Goal: Information Seeking & Learning: Find specific fact

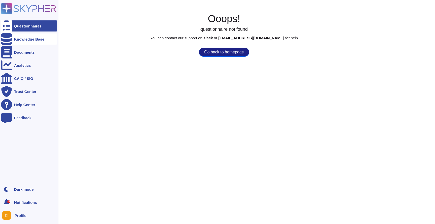
click at [6, 40] on icon at bounding box center [6, 39] width 11 height 13
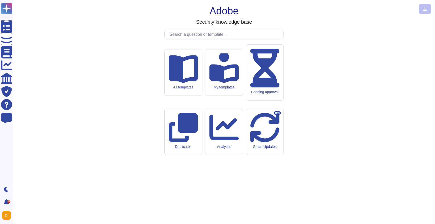
click at [222, 39] on input "text" at bounding box center [225, 34] width 116 height 9
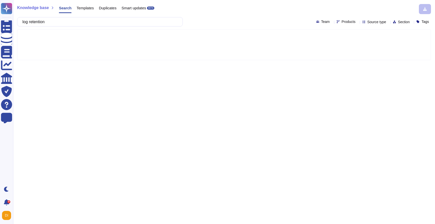
type input "log retention"
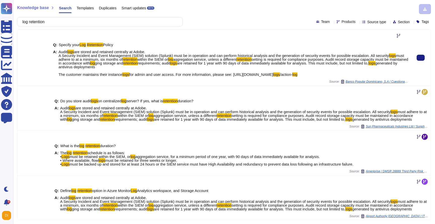
click at [122, 58] on span "must adhere to at a minimum, six months of" at bounding box center [232, 57] width 346 height 8
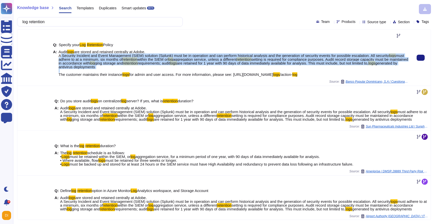
click at [122, 58] on span "must adhere to at a minimum, six months of" at bounding box center [232, 57] width 346 height 8
copy span "A Security Incident and Event Management (SIEM) solution (Splunk) must be in op…"
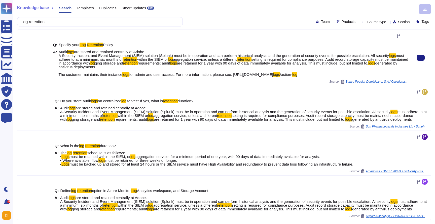
click at [67, 54] on span "are stored and retained centrally at Adobe. A Security Incident and Event Manag…" at bounding box center [224, 54] width 331 height 8
click at [57, 60] on div "A: Audit logs are stored and retained centrally at Adobe. A Security Incident a…" at bounding box center [231, 63] width 356 height 26
click at [58, 55] on div "A: Audit logs are stored and retained centrally at Adobe. A Security Incident a…" at bounding box center [231, 63] width 356 height 26
click at [356, 62] on span "are retained for 1 year with 90 days of data immediately available for analysis…" at bounding box center [273, 63] width 192 height 4
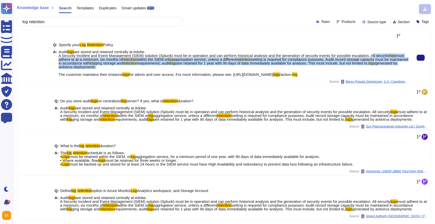
drag, startPoint x: 380, startPoint y: 55, endPoint x: 264, endPoint y: 67, distance: 117.0
click at [264, 67] on span "Audit logs are stored and retained centrally at Adobe. A Security Incident and …" at bounding box center [234, 63] width 350 height 26
copy span "All security logs must adhere to at a minimum, six months of retention within t…"
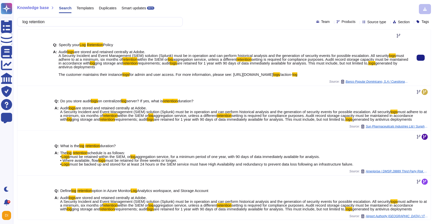
click at [366, 53] on span "are stored and retained centrally at Adobe. A Security Incident and Event Manag…" at bounding box center [224, 54] width 331 height 8
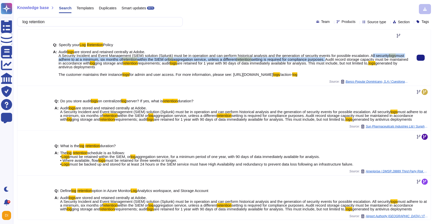
drag, startPoint x: 381, startPoint y: 54, endPoint x: 349, endPoint y: 59, distance: 32.1
click at [349, 59] on span "Audit logs are stored and retained centrally at Adobe. A Security Incident and …" at bounding box center [234, 63] width 350 height 26
copy span "All security logs must adhere to at a minimum, six months of retention within t…"
